Goal: Navigation & Orientation: Go to known website

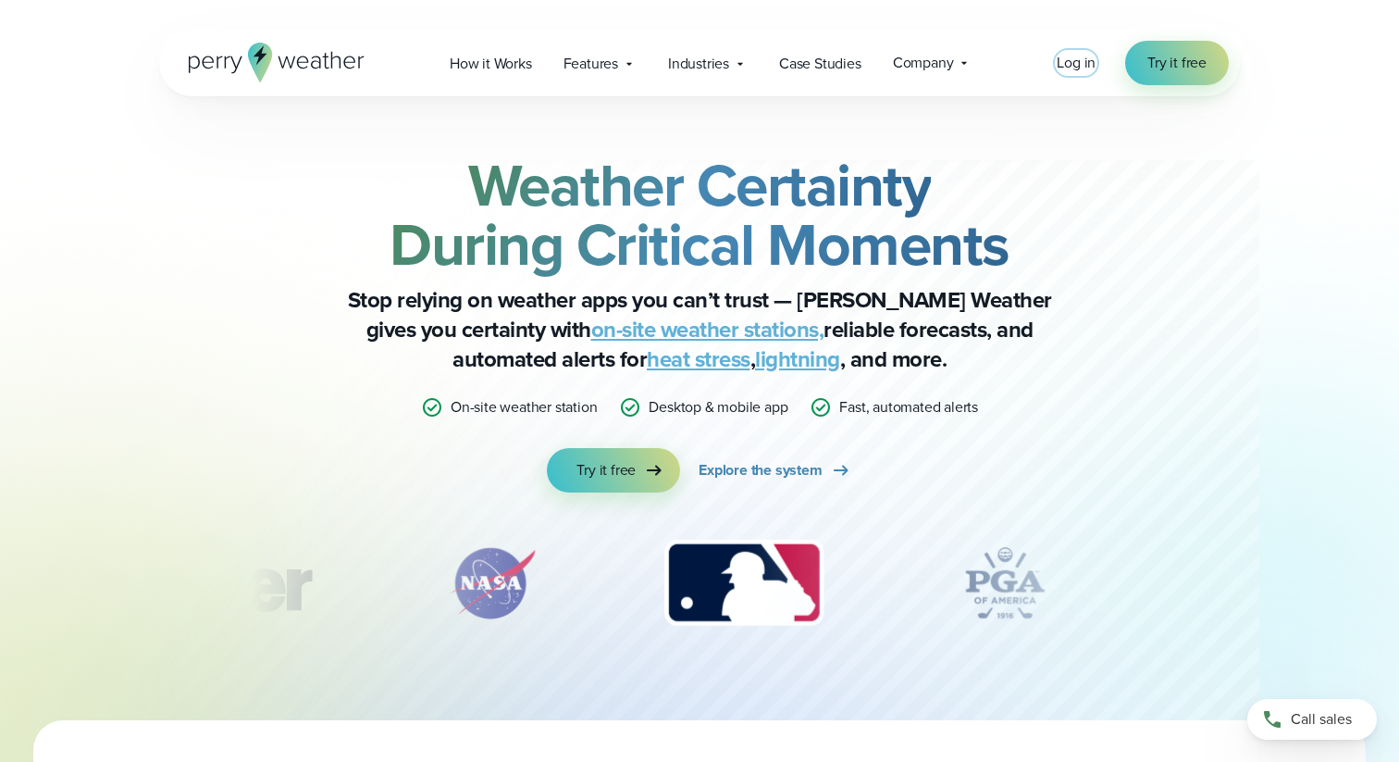
click at [1082, 67] on span "Log in" at bounding box center [1076, 62] width 39 height 21
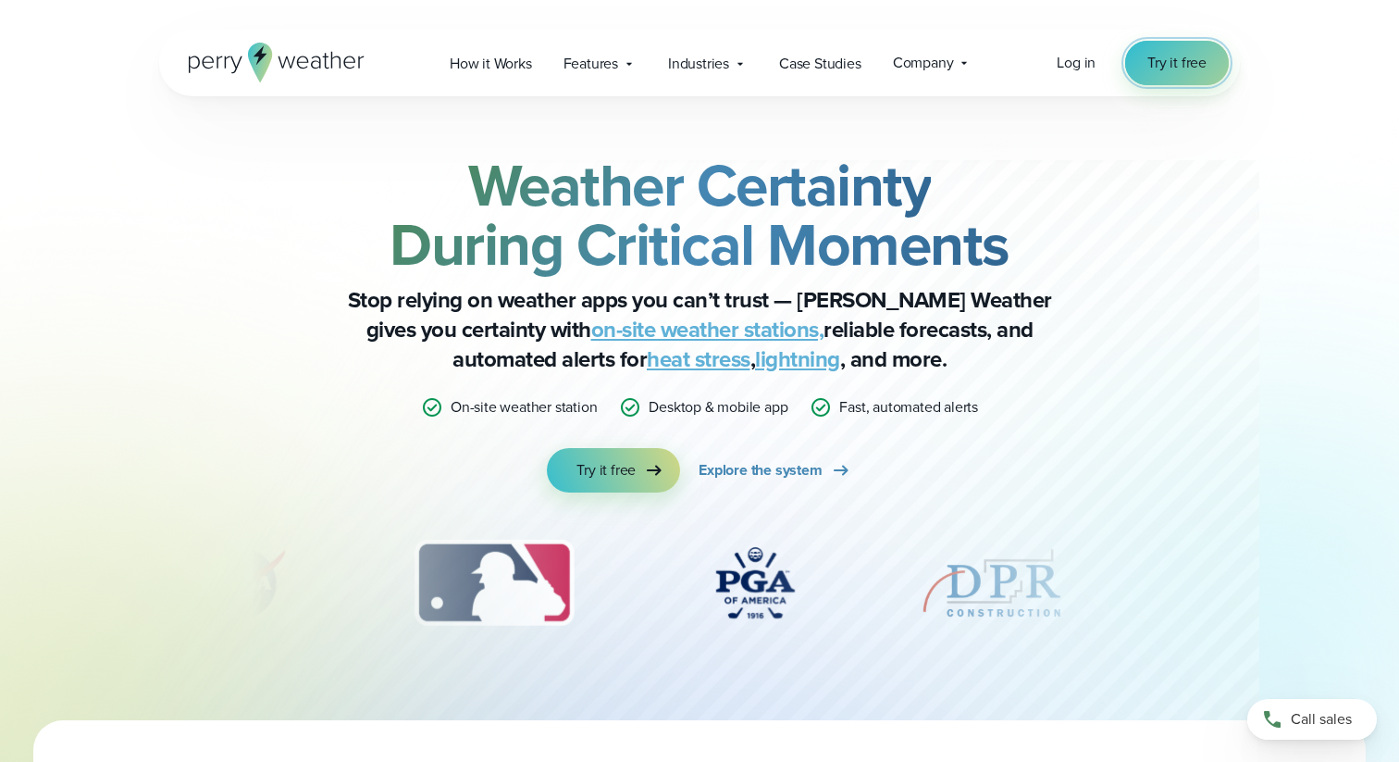
click at [1177, 59] on span "Try it free" at bounding box center [1177, 63] width 59 height 22
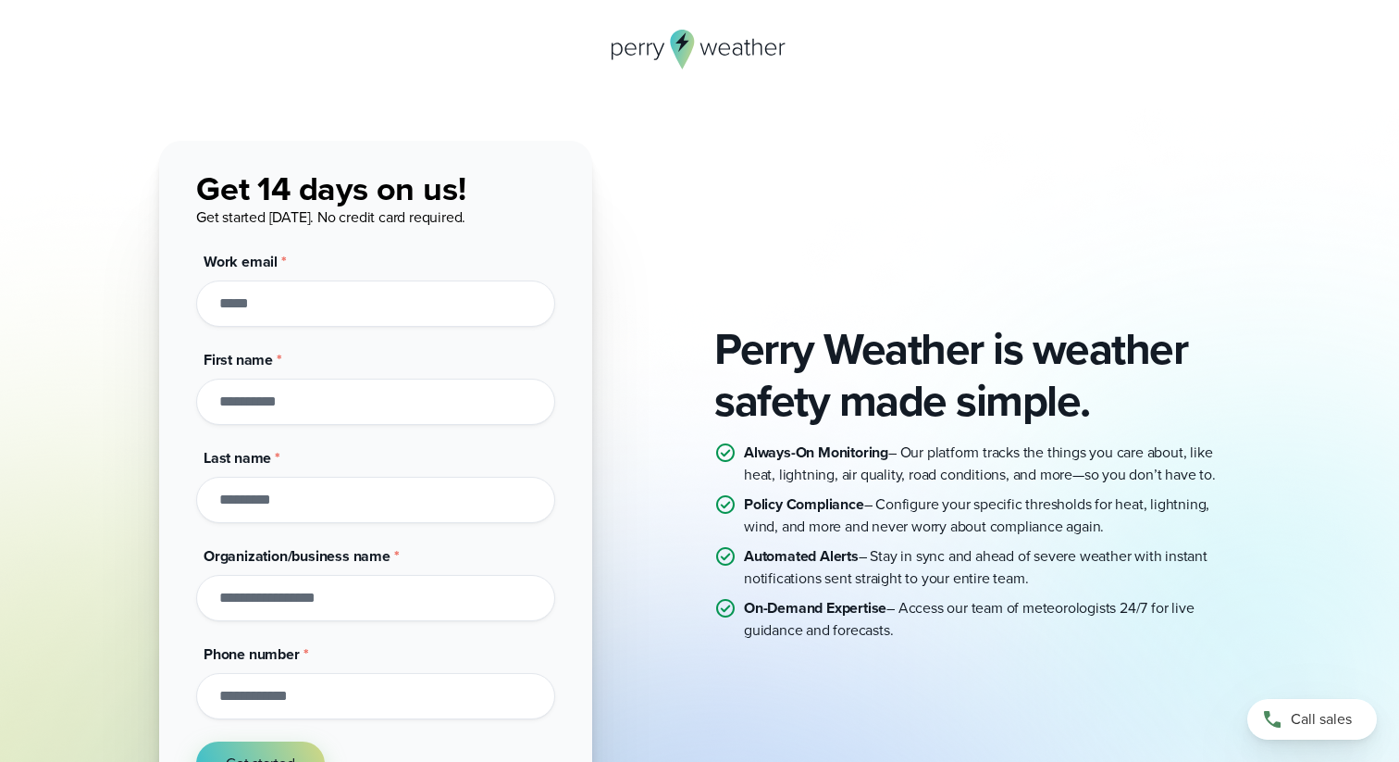
click at [686, 44] on icon at bounding box center [683, 50] width 24 height 40
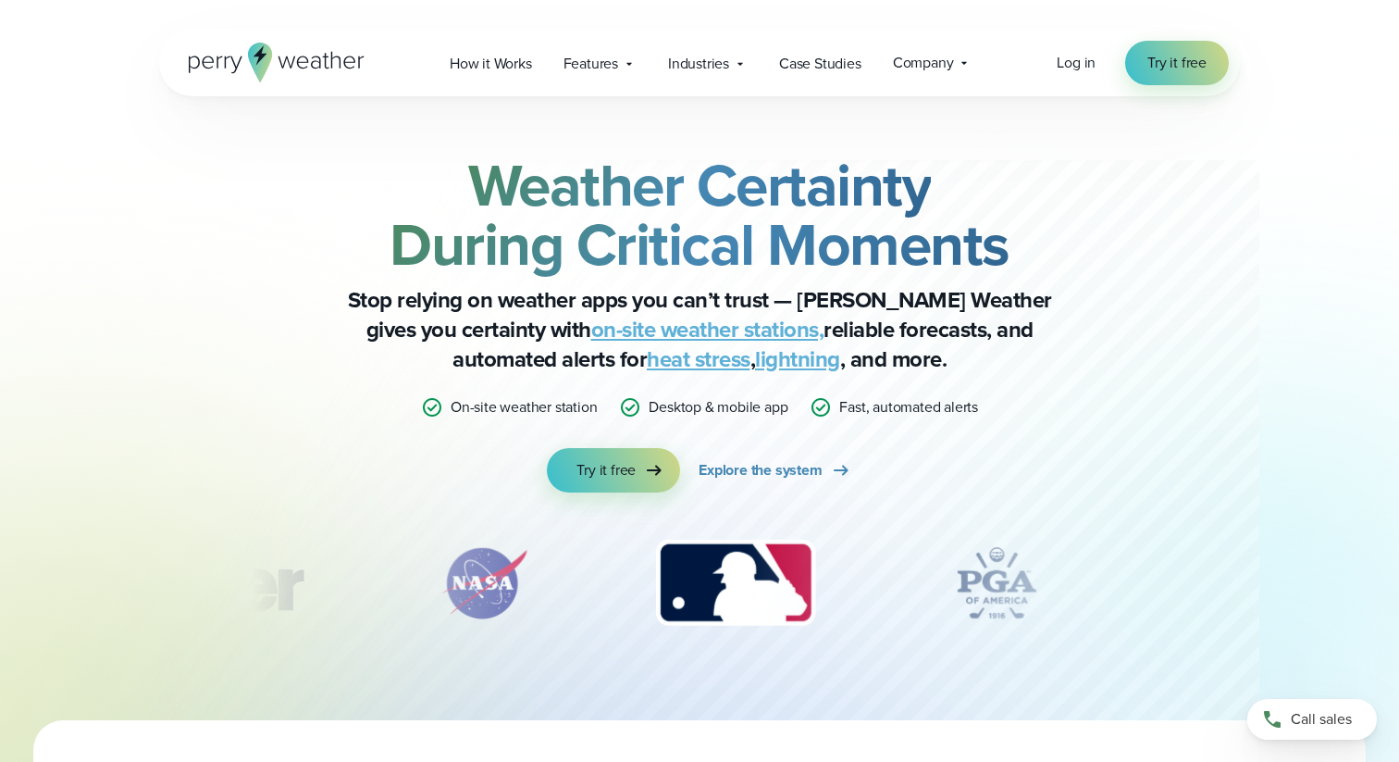
click at [331, 61] on icon at bounding box center [335, 60] width 9 height 17
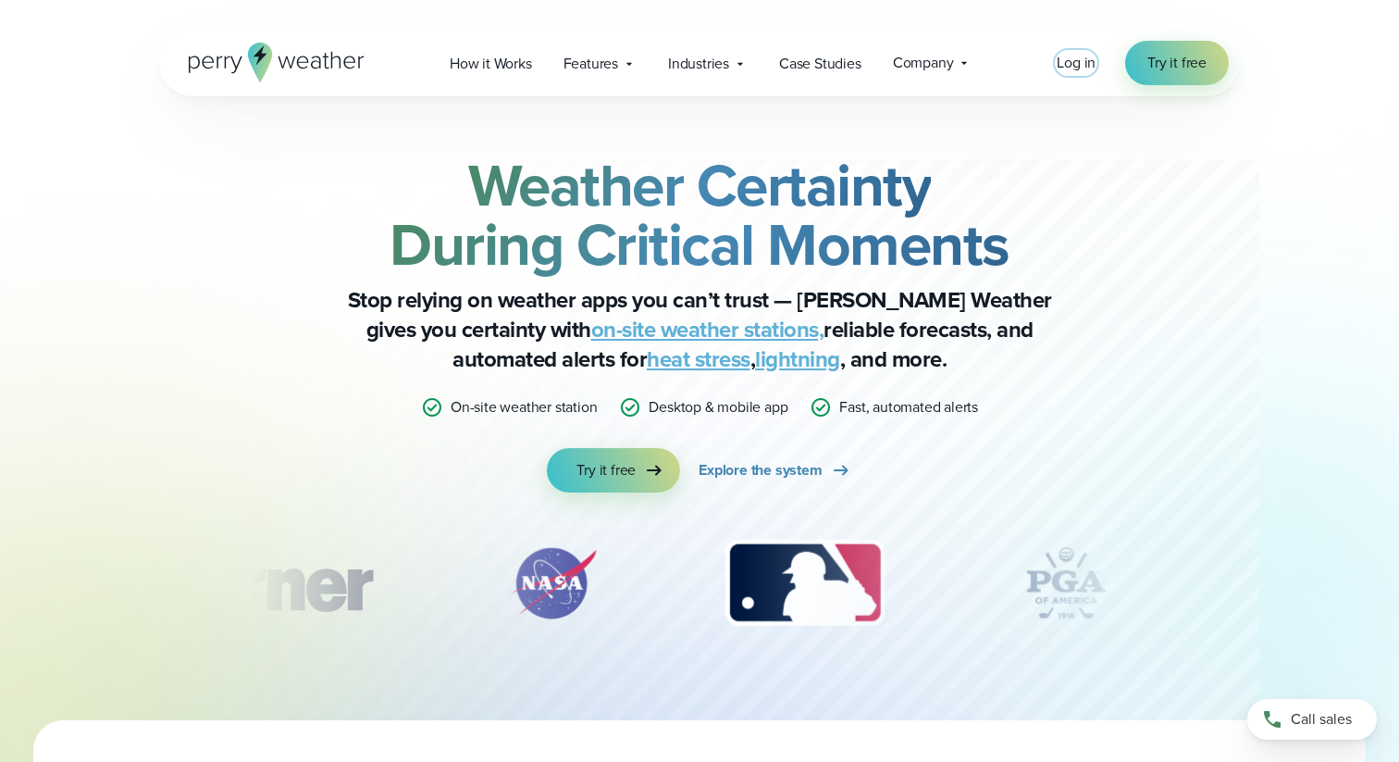
click at [1088, 61] on span "Log in" at bounding box center [1076, 62] width 39 height 21
